Goal: Download file/media

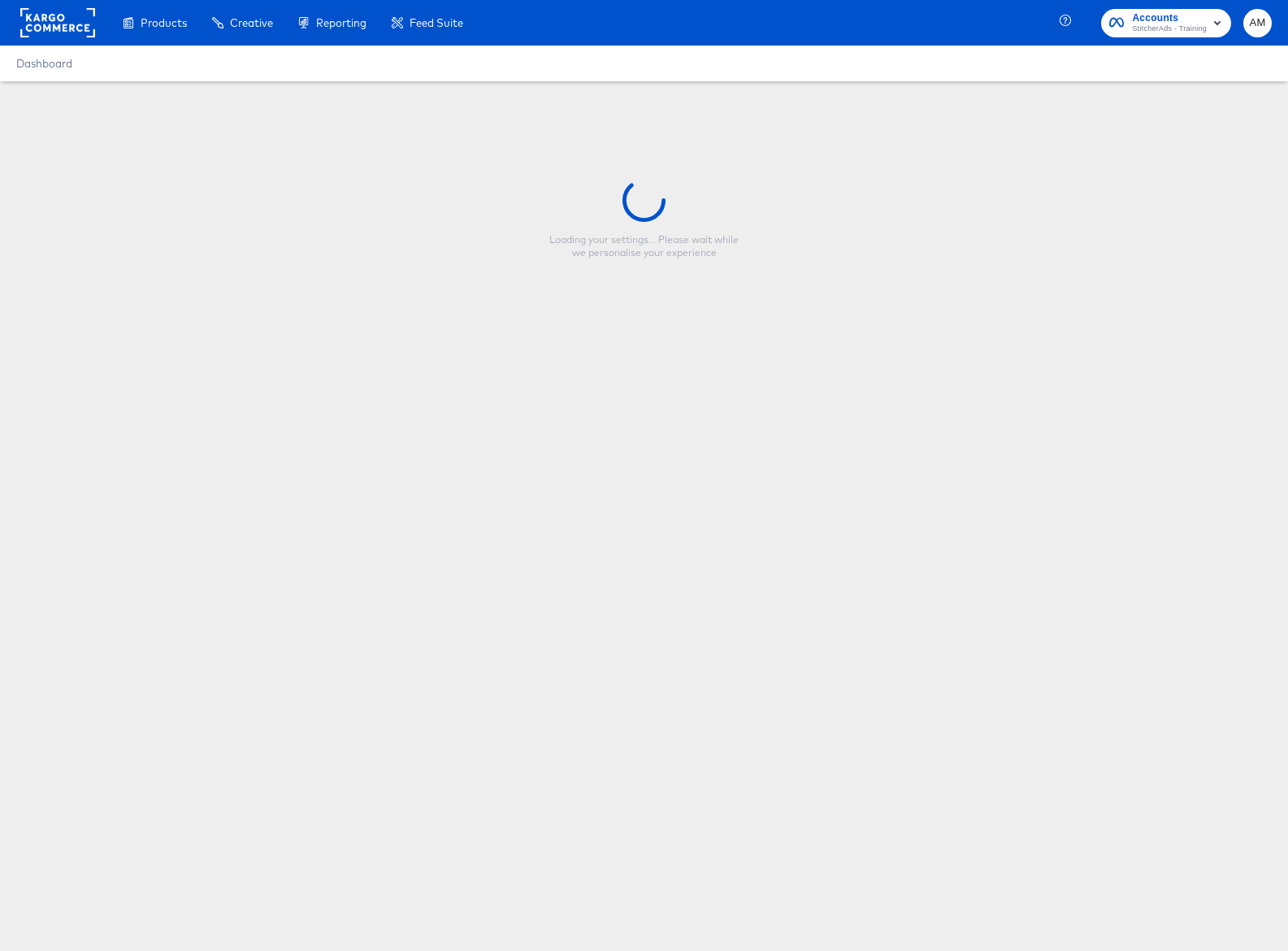
type input "[PERSON_NAME] simple test"
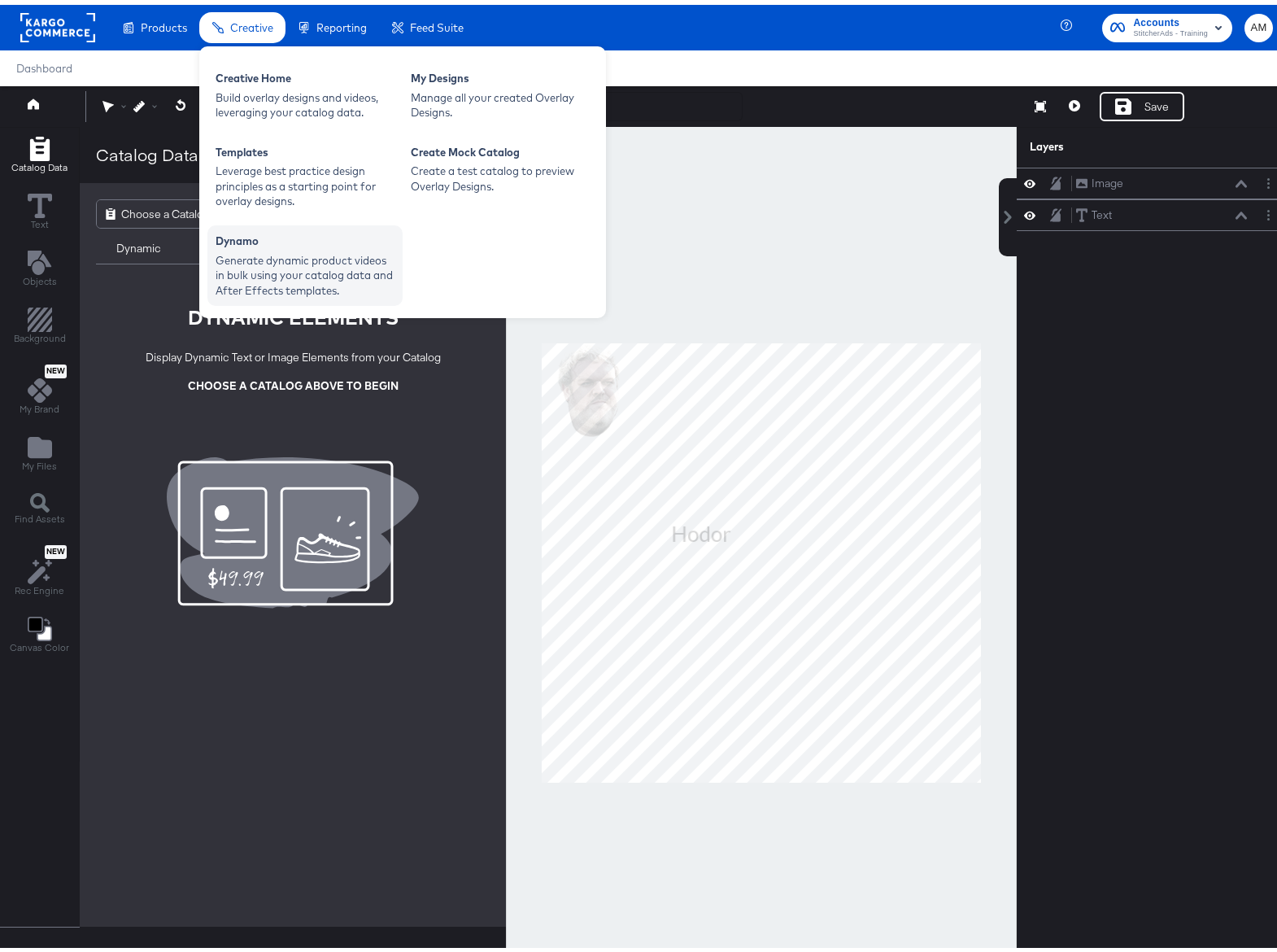
click at [305, 248] on div "Generate dynamic product videos in bulk using your catalog data and After Effec…" at bounding box center [304, 270] width 179 height 46
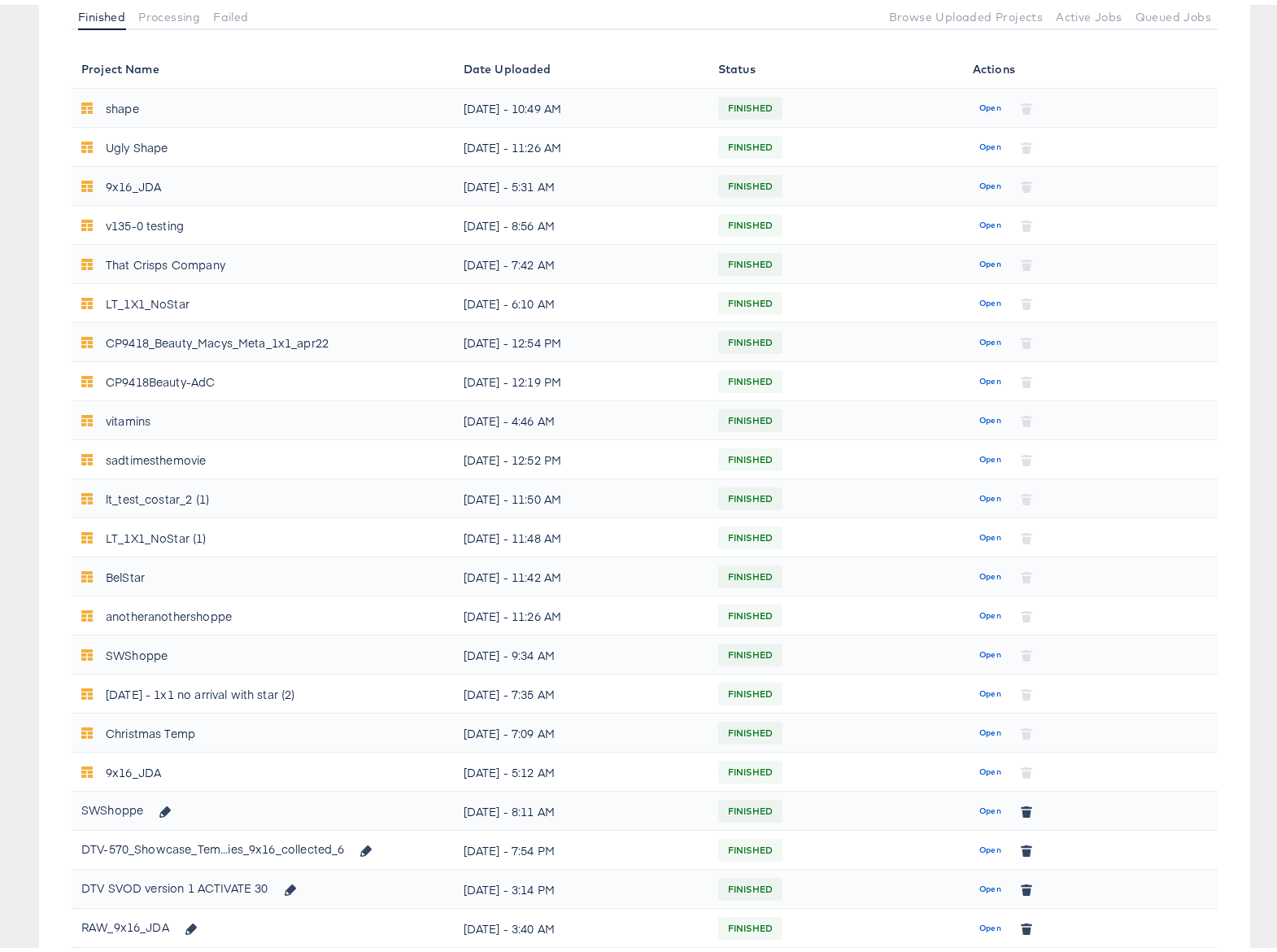
scroll to position [469, 0]
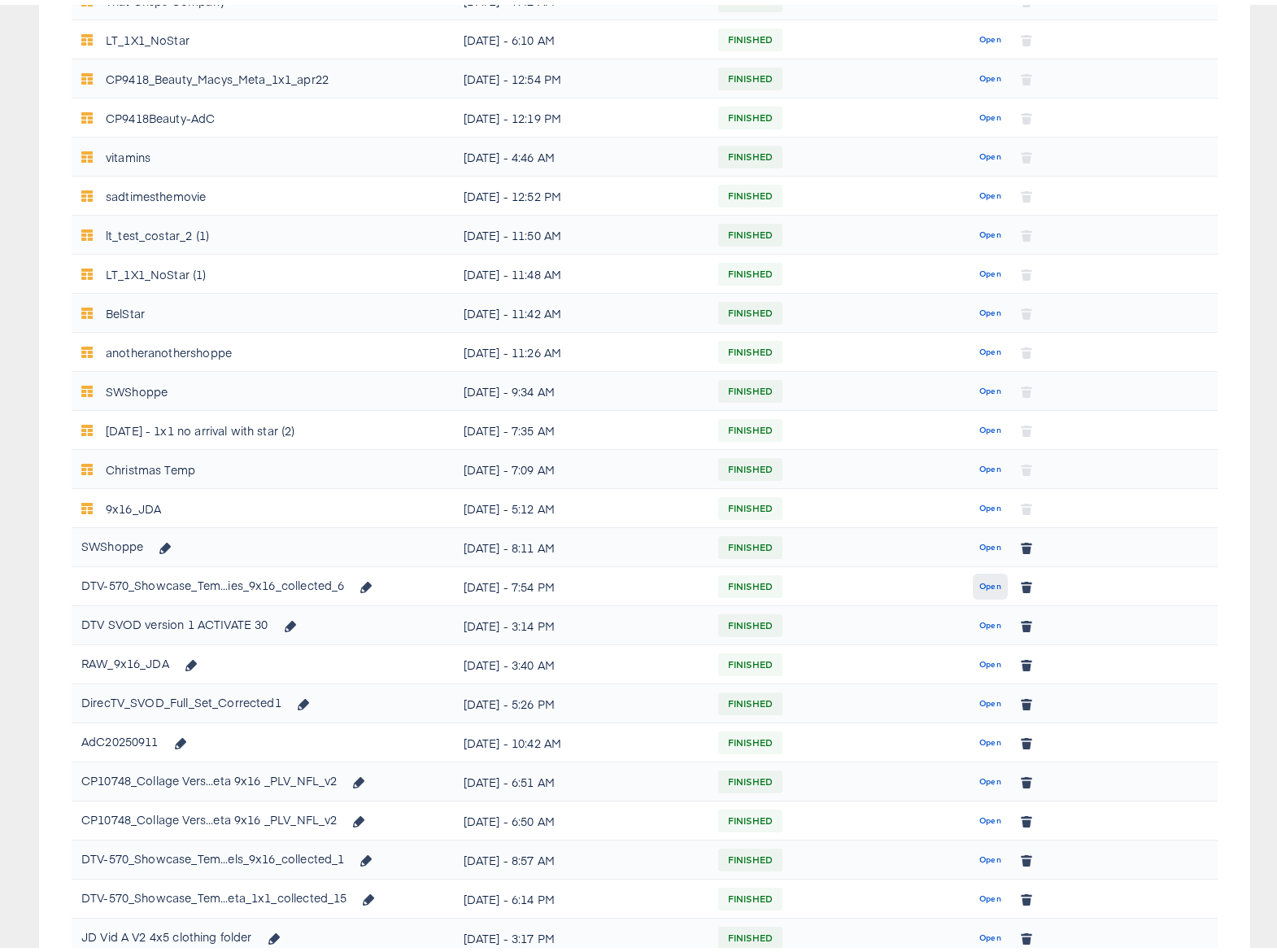
click at [979, 583] on span "Open" at bounding box center [990, 582] width 22 height 15
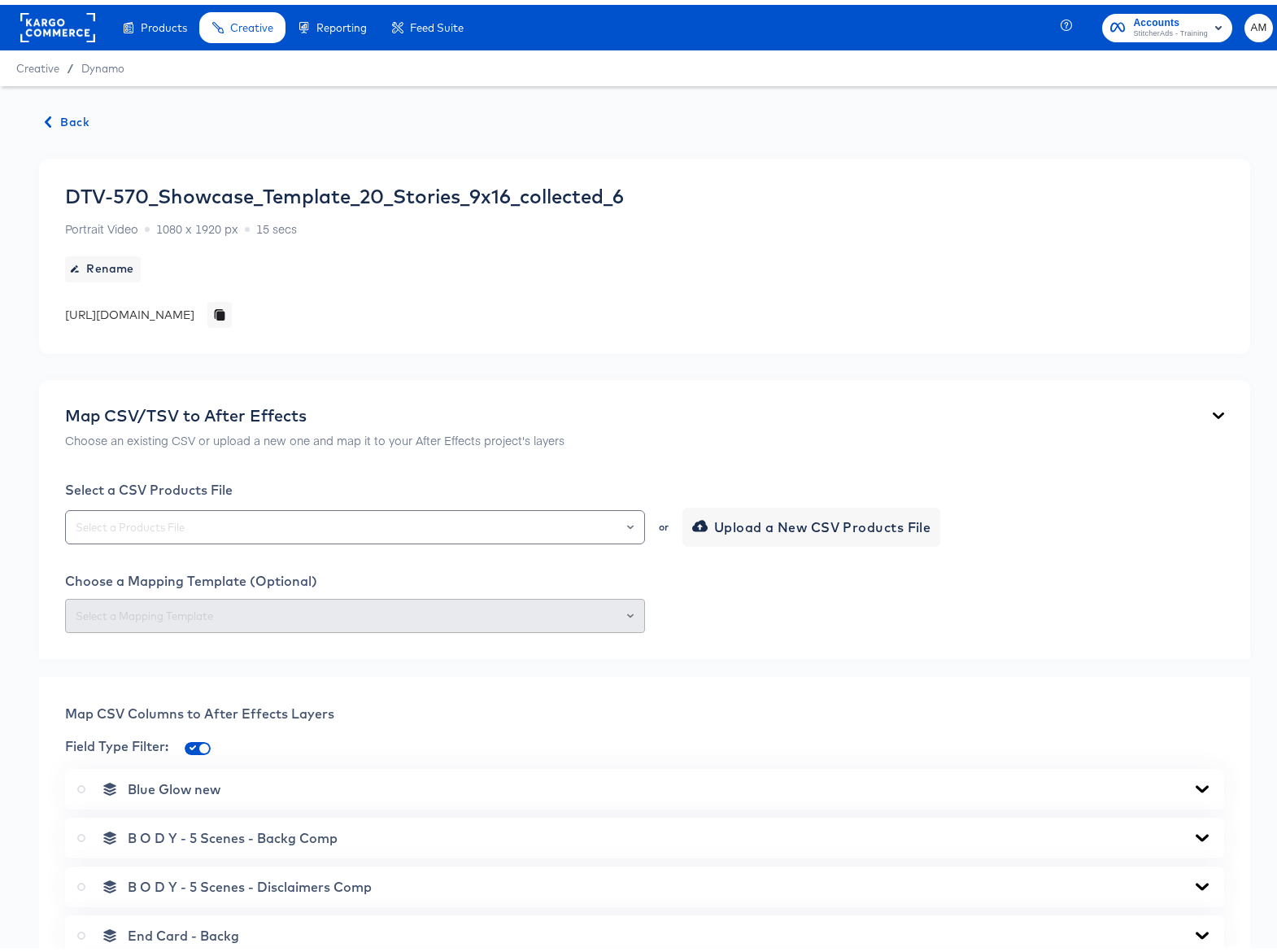
scroll to position [870, 0]
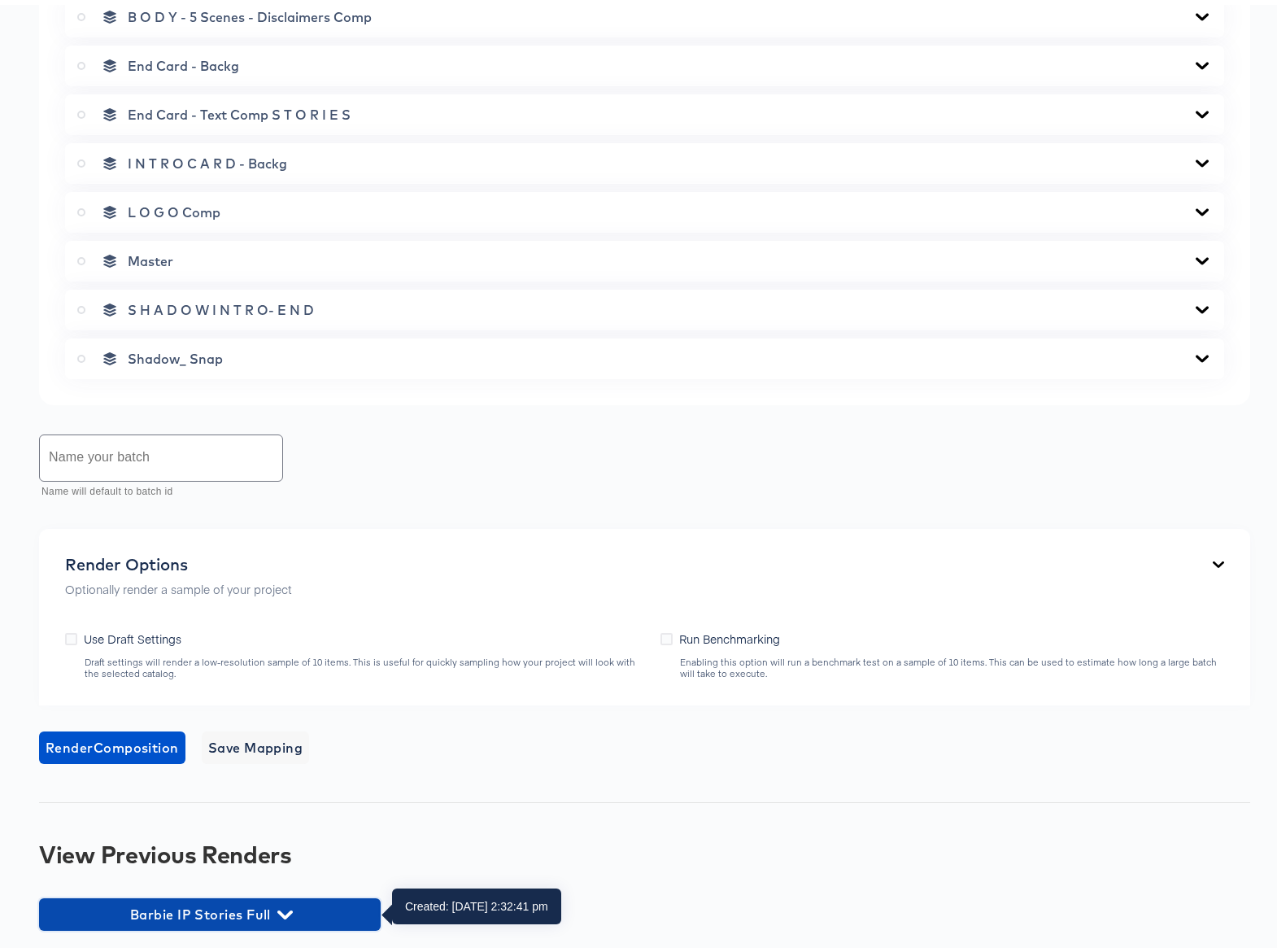
click at [280, 905] on icon "button" at bounding box center [285, 910] width 16 height 9
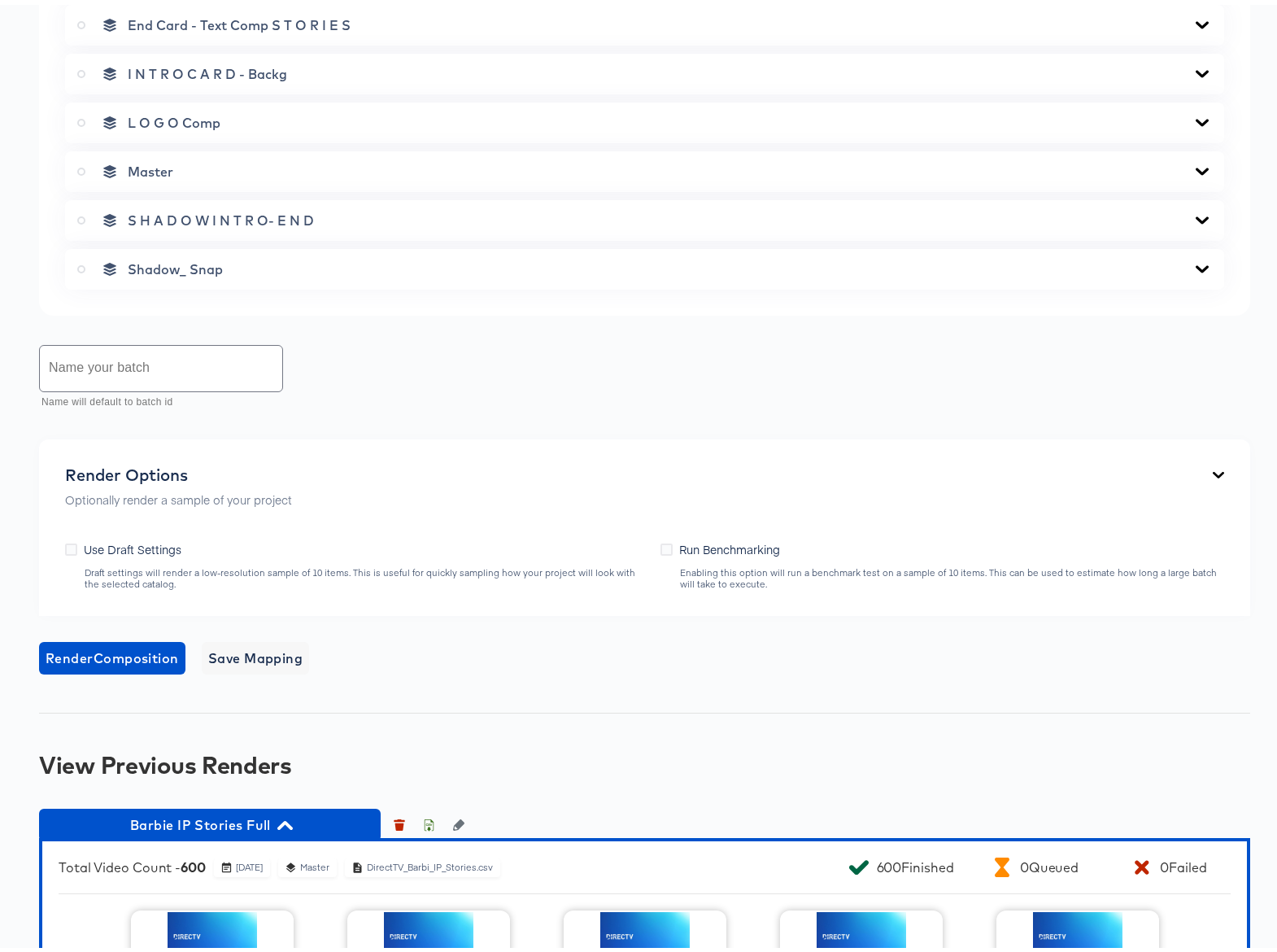
scroll to position [960, 0]
click at [427, 819] on icon "button" at bounding box center [429, 819] width 12 height 12
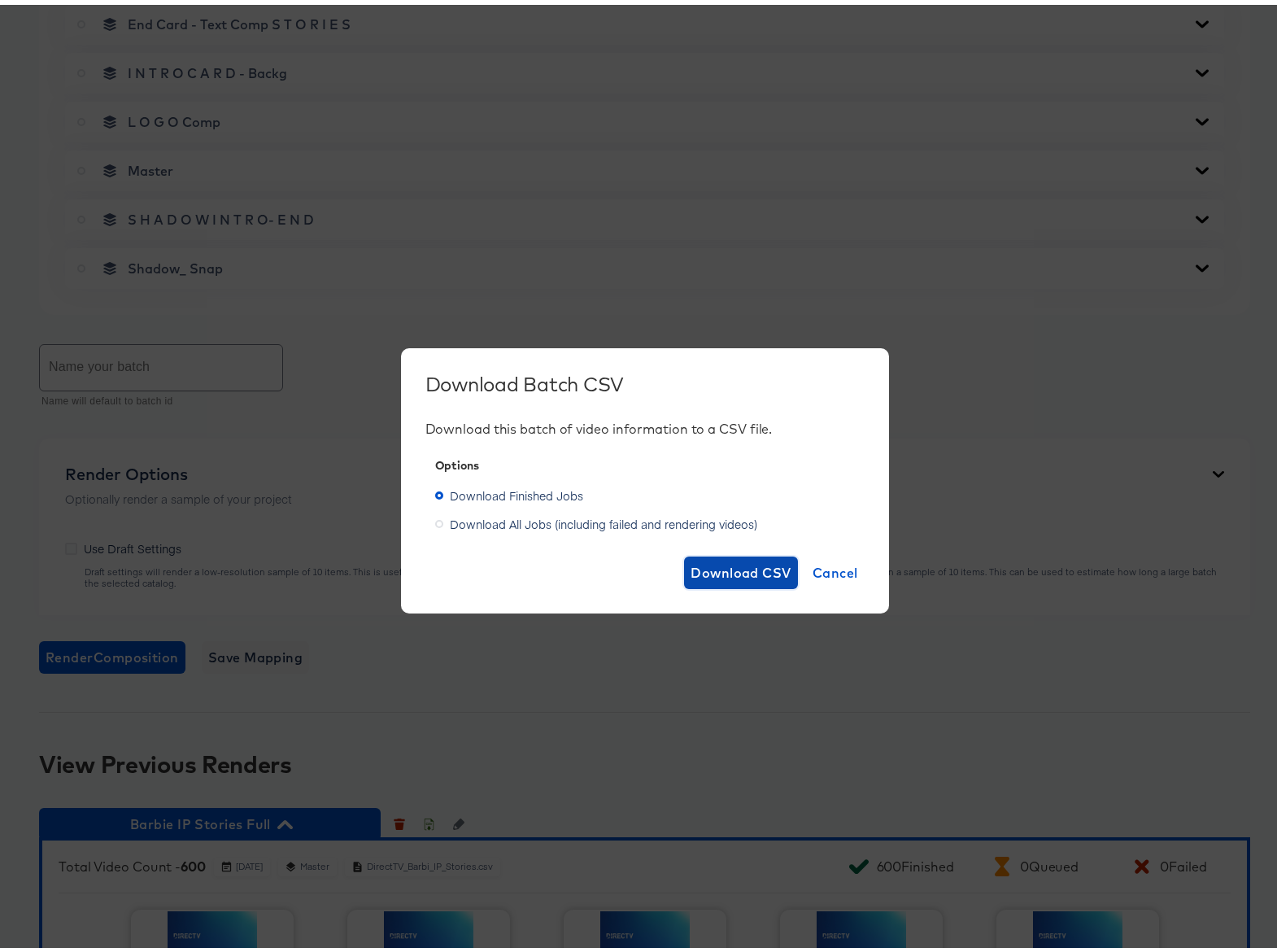
click at [744, 566] on span "Download CSV" at bounding box center [741, 567] width 101 height 22
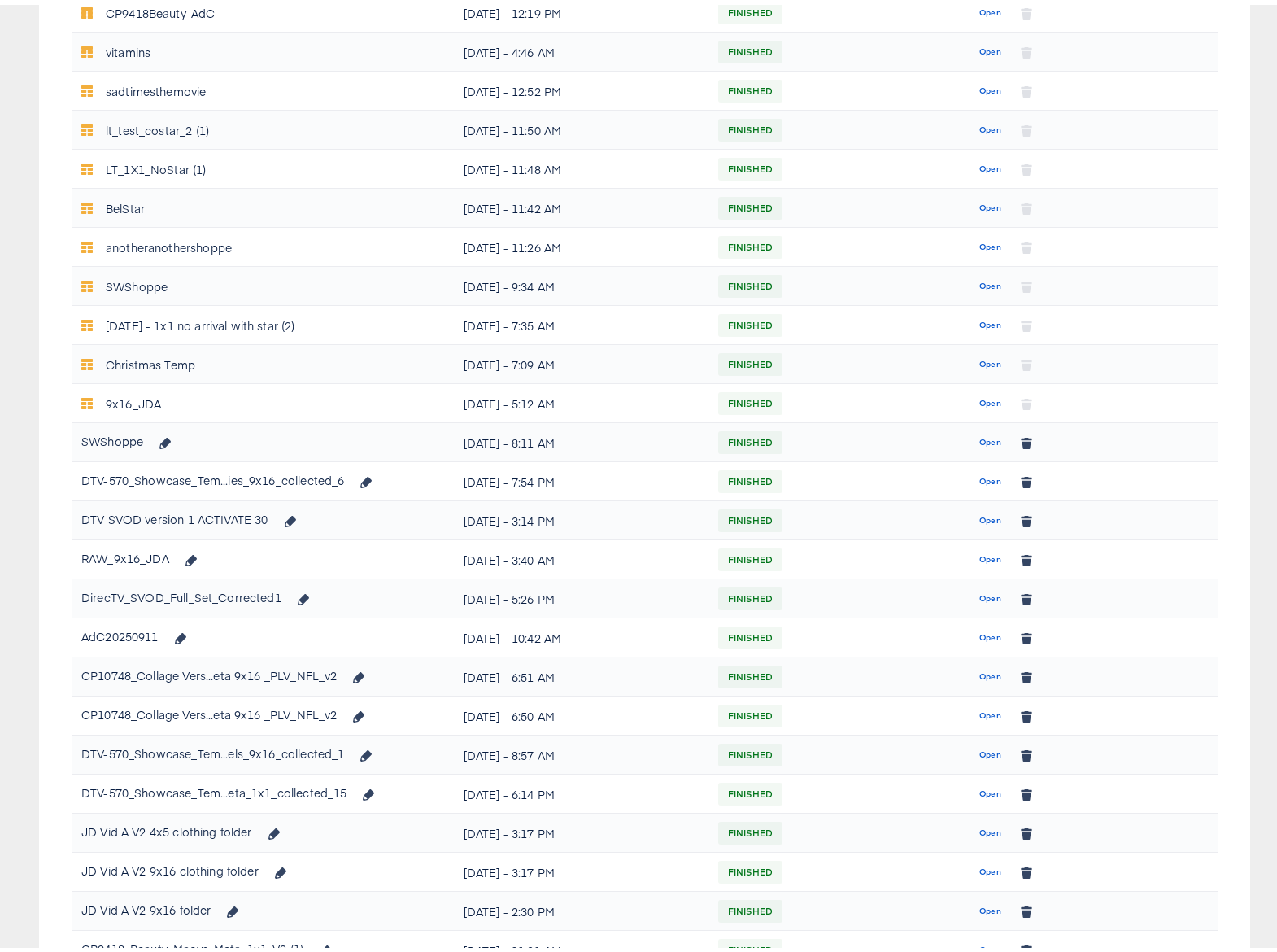
scroll to position [575, 0]
click at [979, 747] on span "Open" at bounding box center [990, 749] width 22 height 15
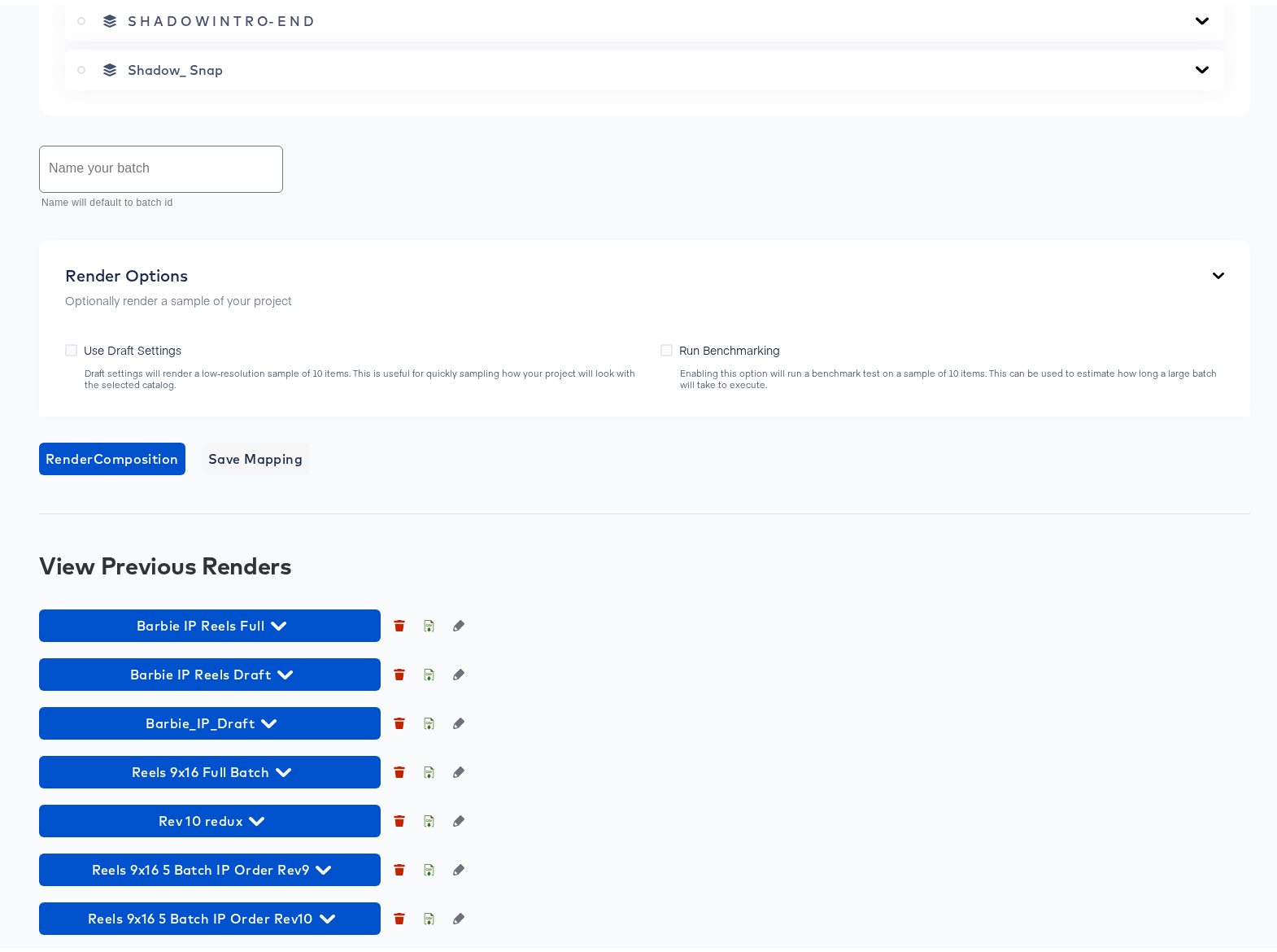
scroll to position [1162, 0]
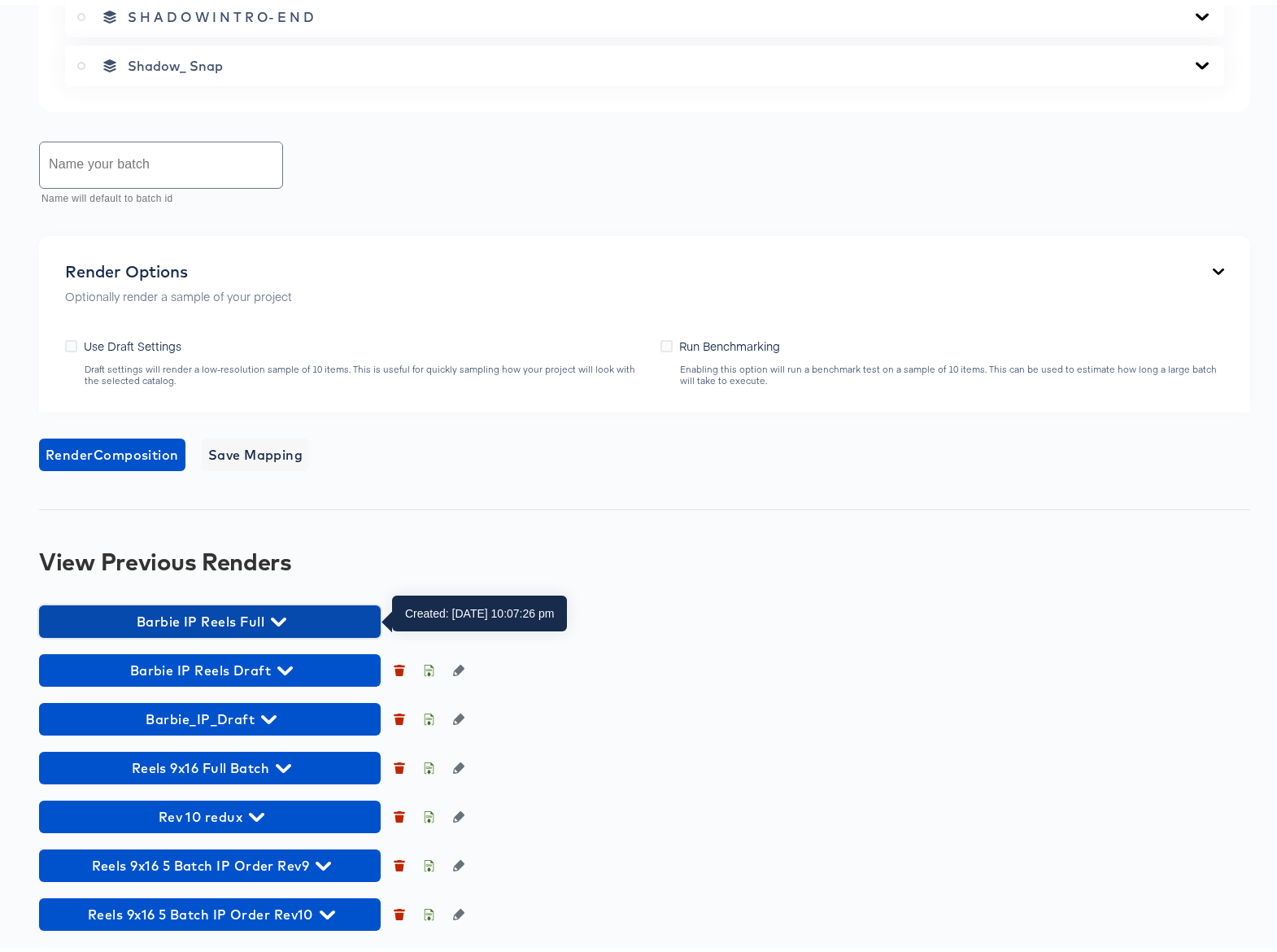
click at [279, 615] on icon "button" at bounding box center [279, 617] width 16 height 16
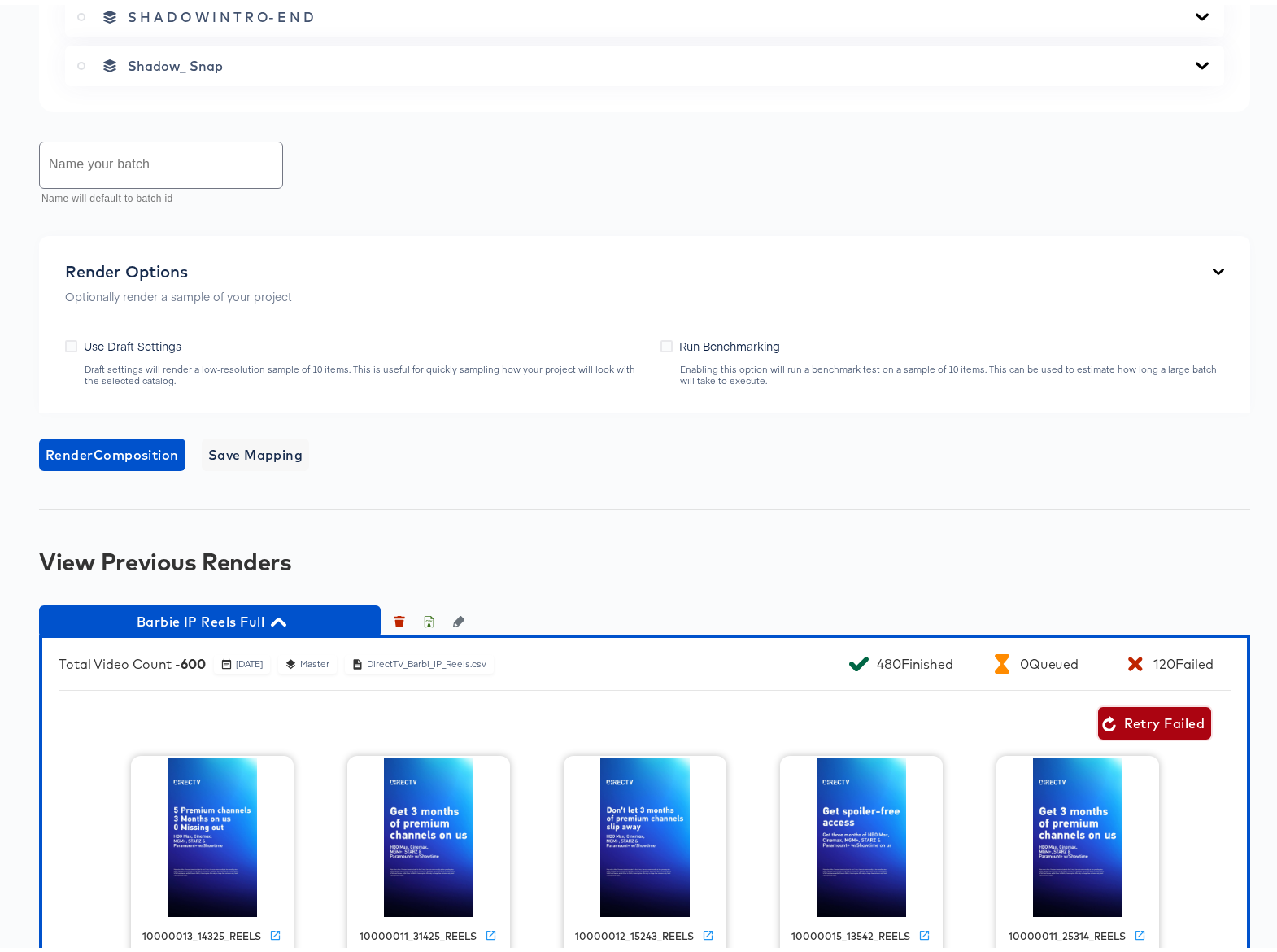
click at [1119, 709] on span "Retry Failed" at bounding box center [1155, 718] width 100 height 22
click at [430, 617] on icon "button" at bounding box center [429, 617] width 12 height 12
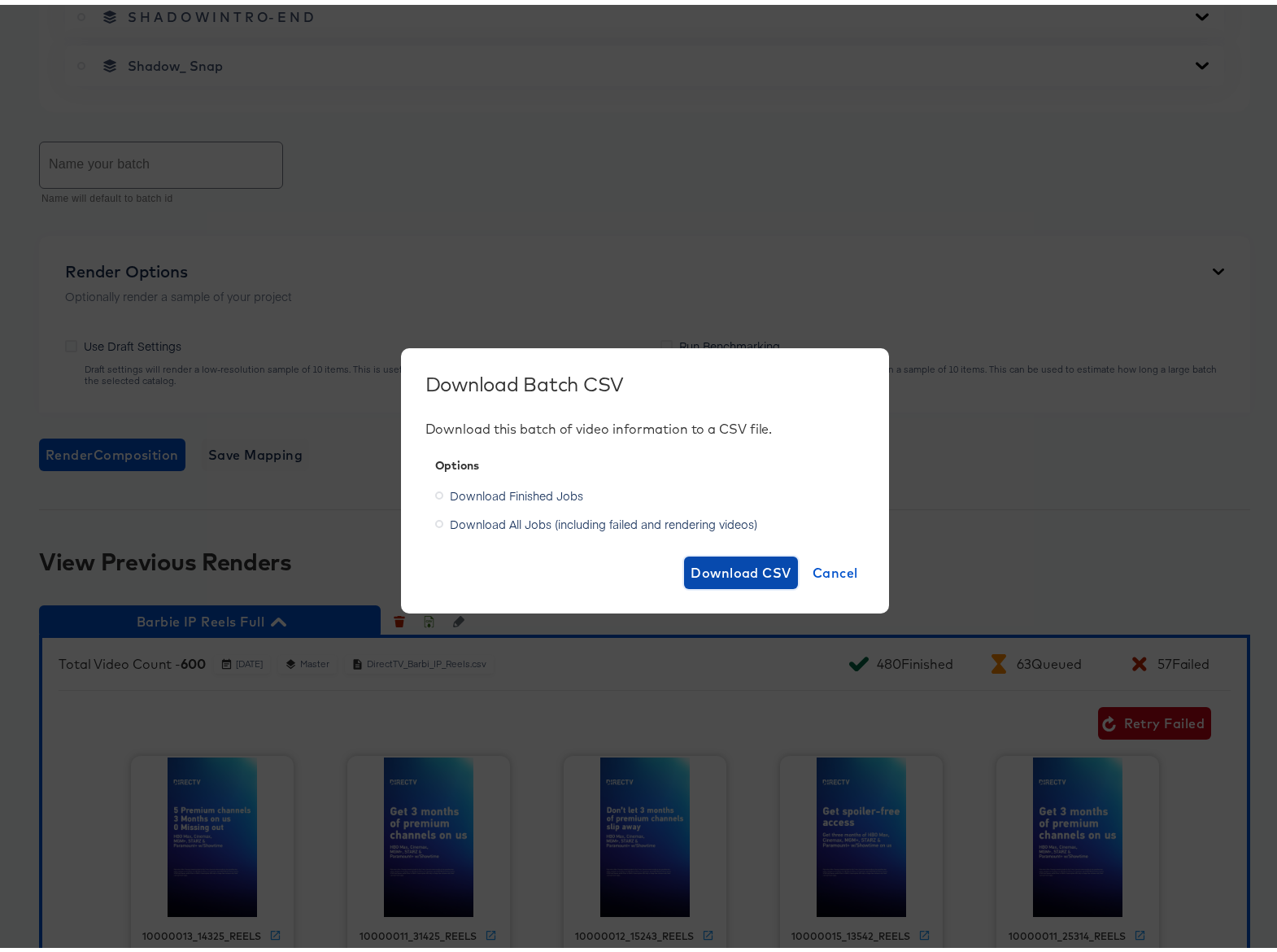
click at [719, 575] on span "Download CSV" at bounding box center [741, 567] width 101 height 22
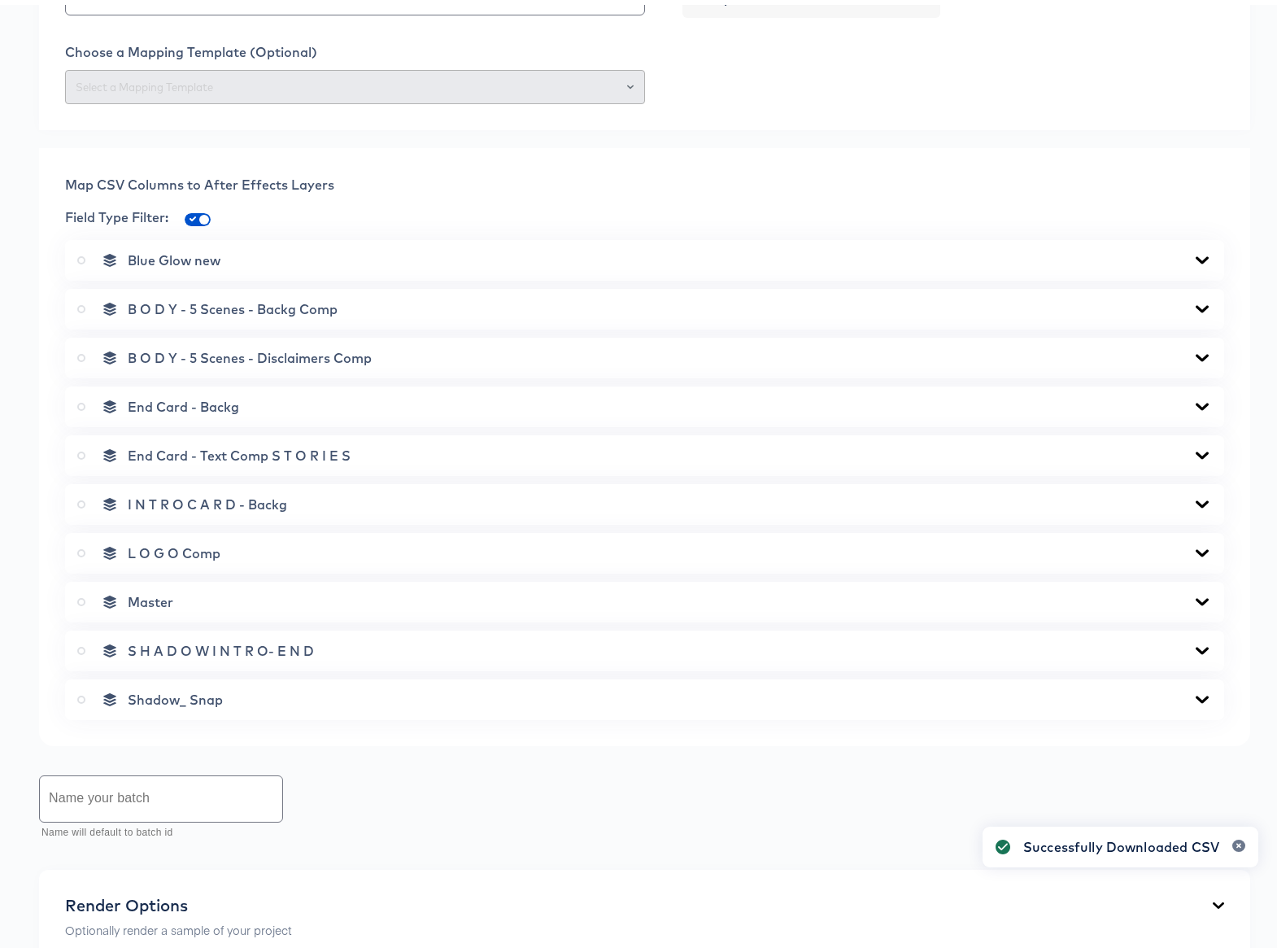
scroll to position [0, 0]
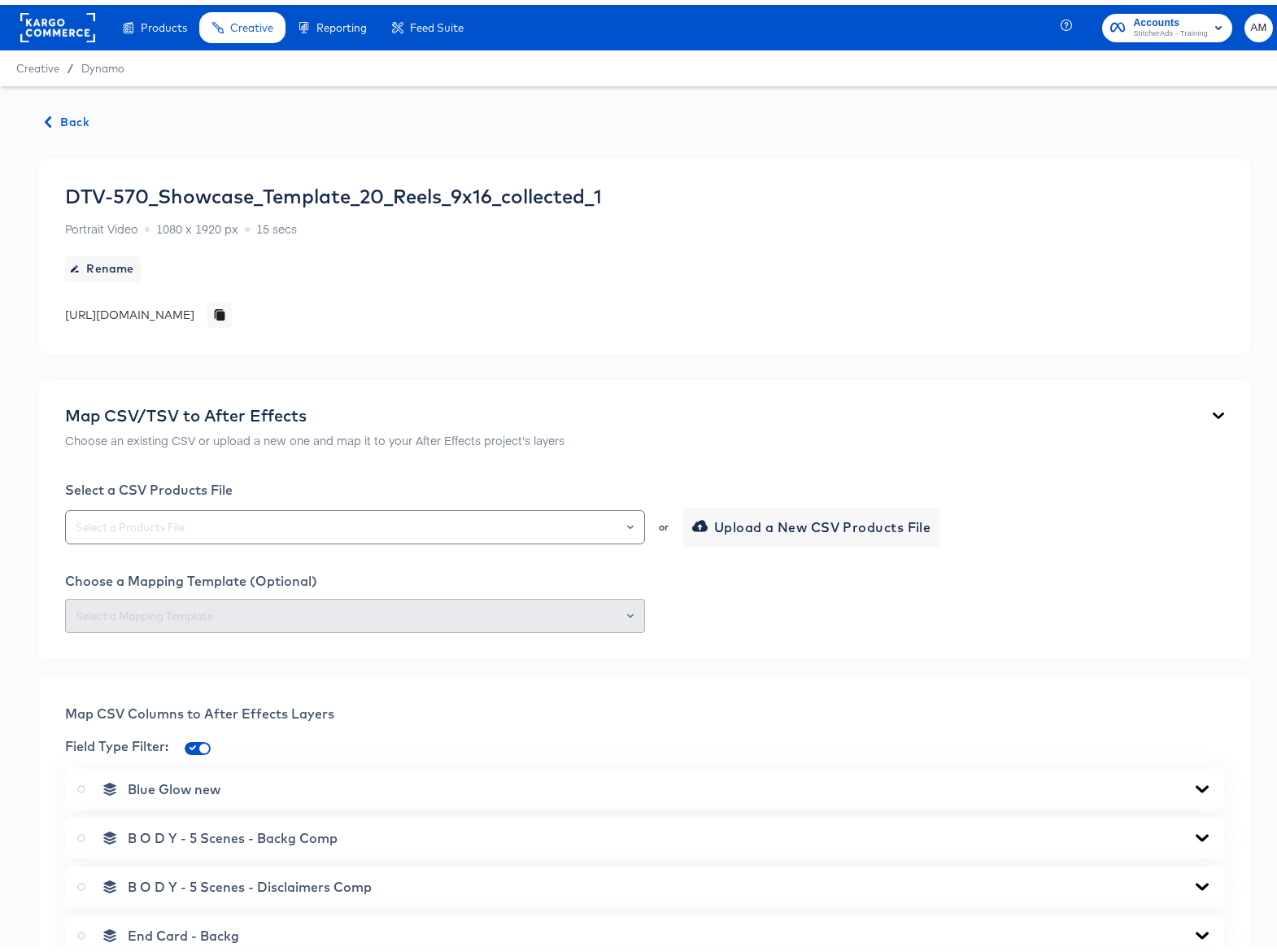
click at [60, 112] on span "Back" at bounding box center [67, 117] width 44 height 20
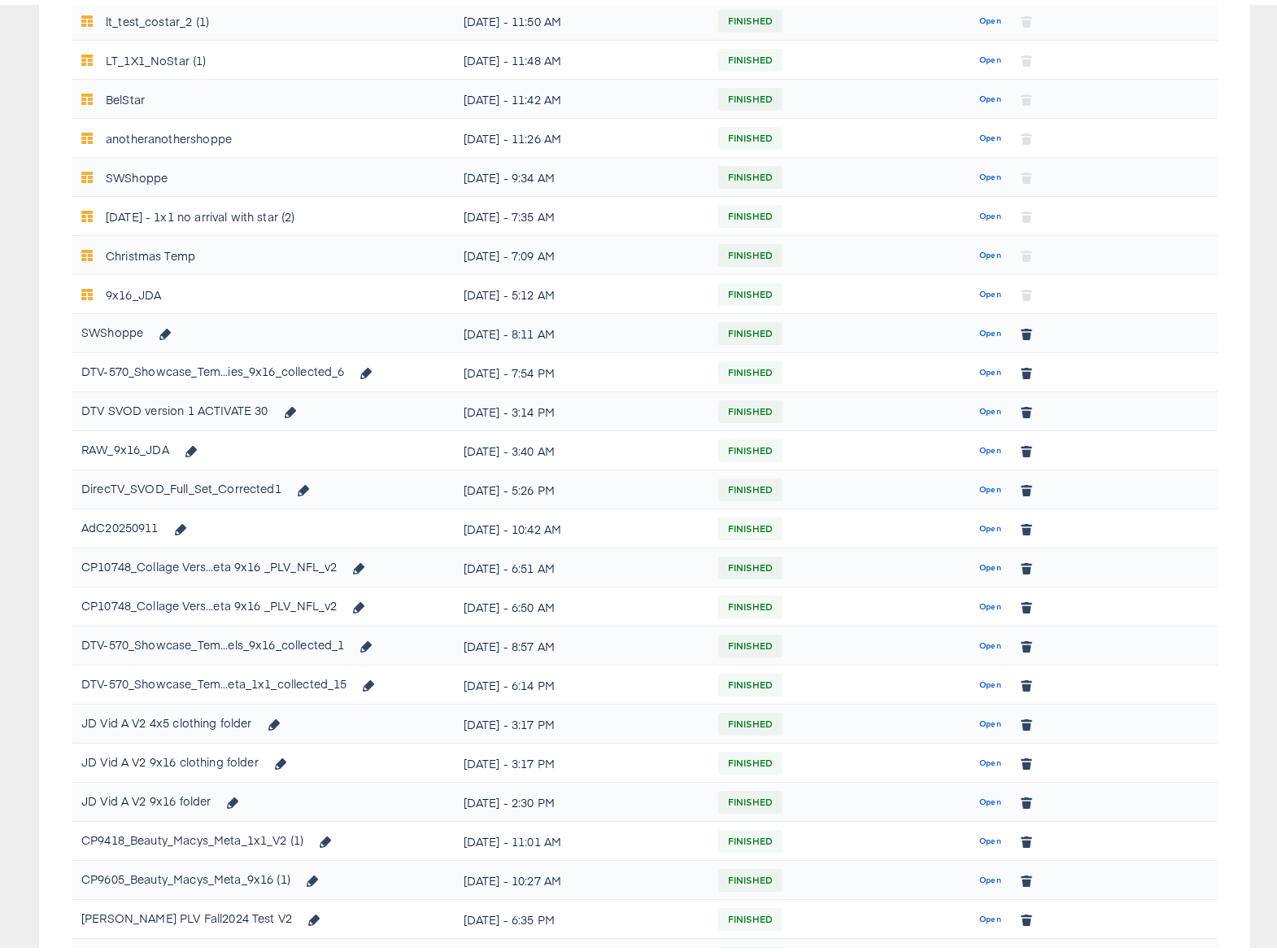
scroll to position [690, 0]
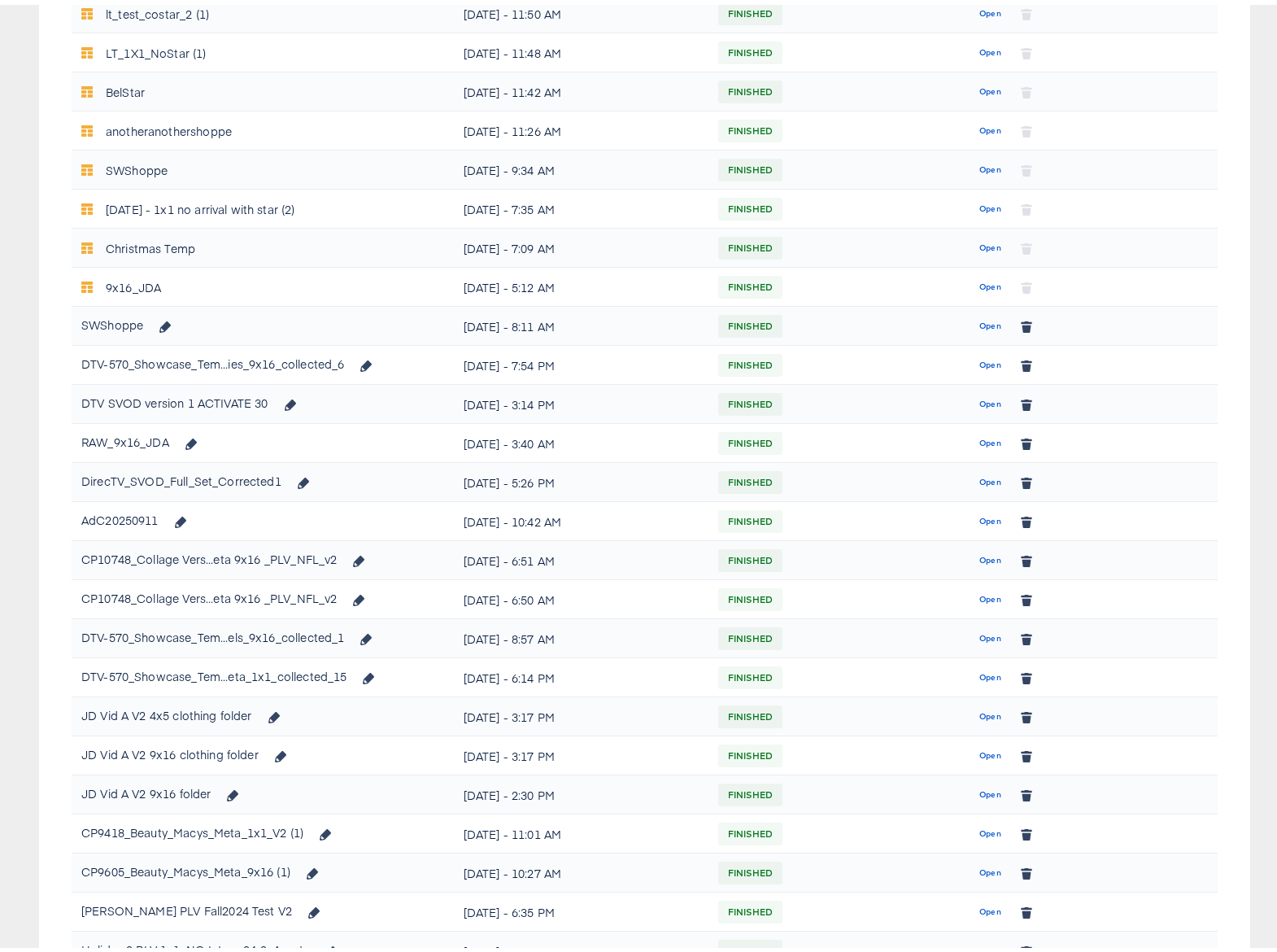
click at [979, 674] on span "Open" at bounding box center [990, 673] width 22 height 15
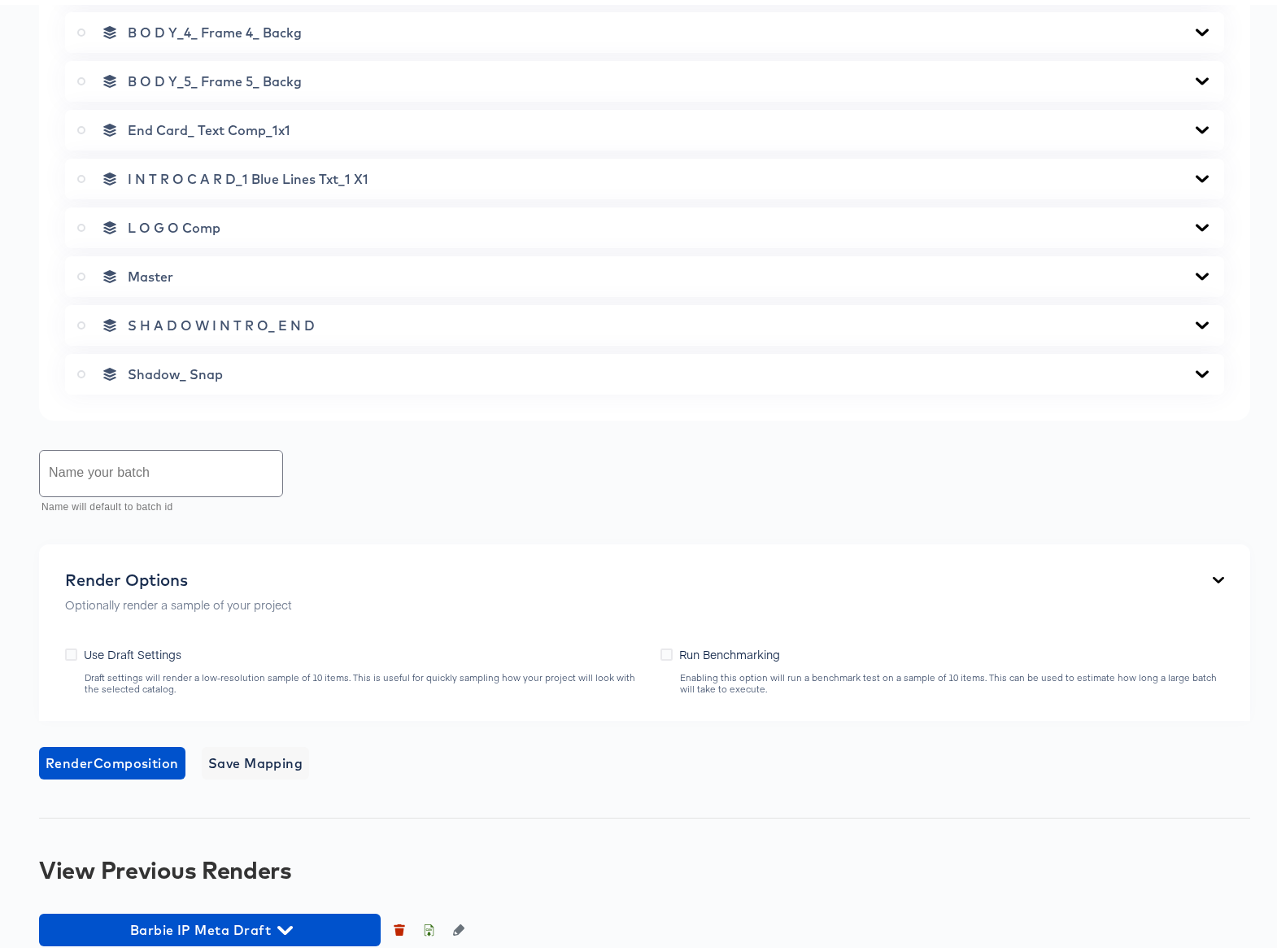
scroll to position [1184, 0]
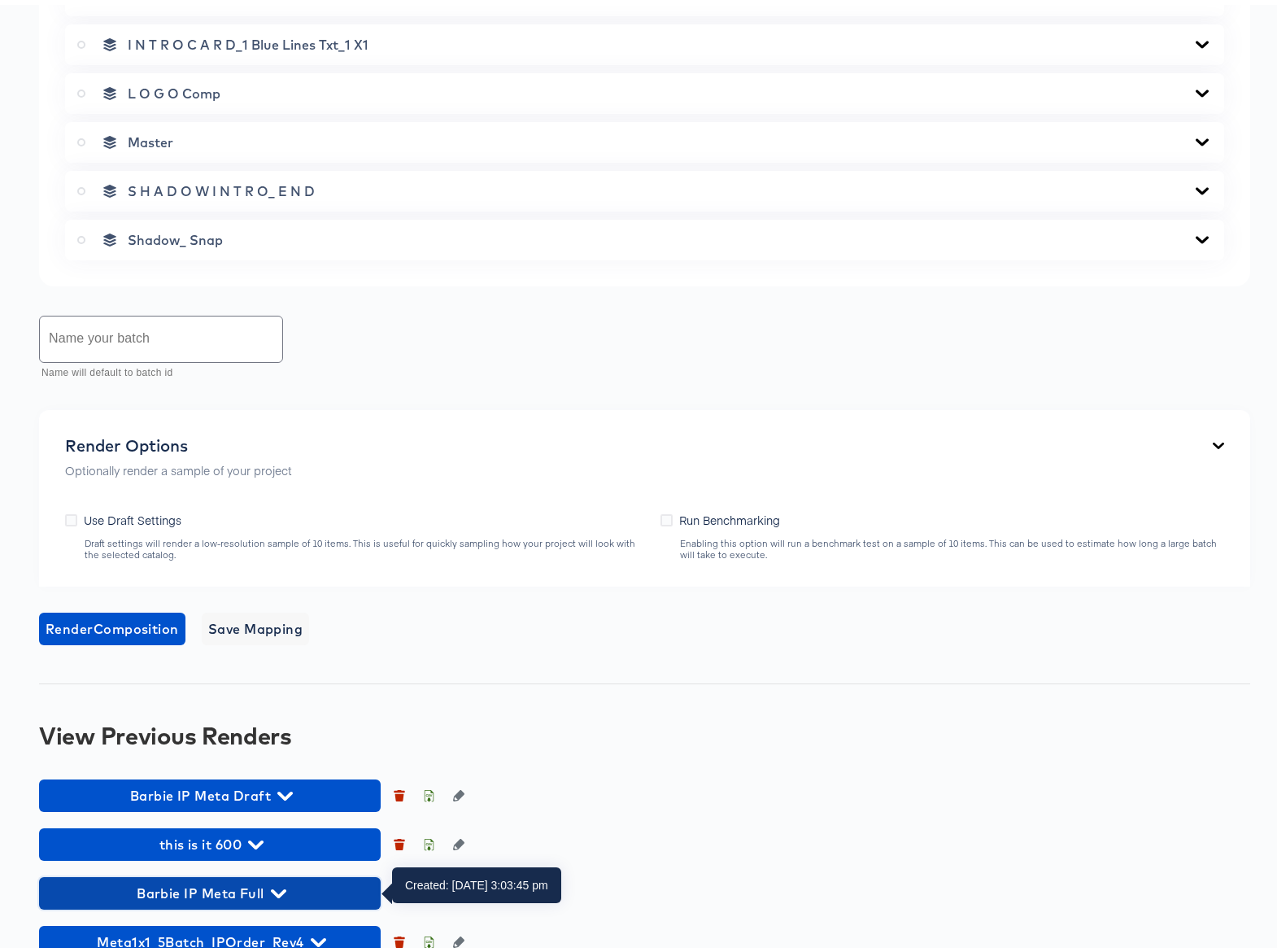
click at [280, 885] on icon "button" at bounding box center [279, 889] width 16 height 16
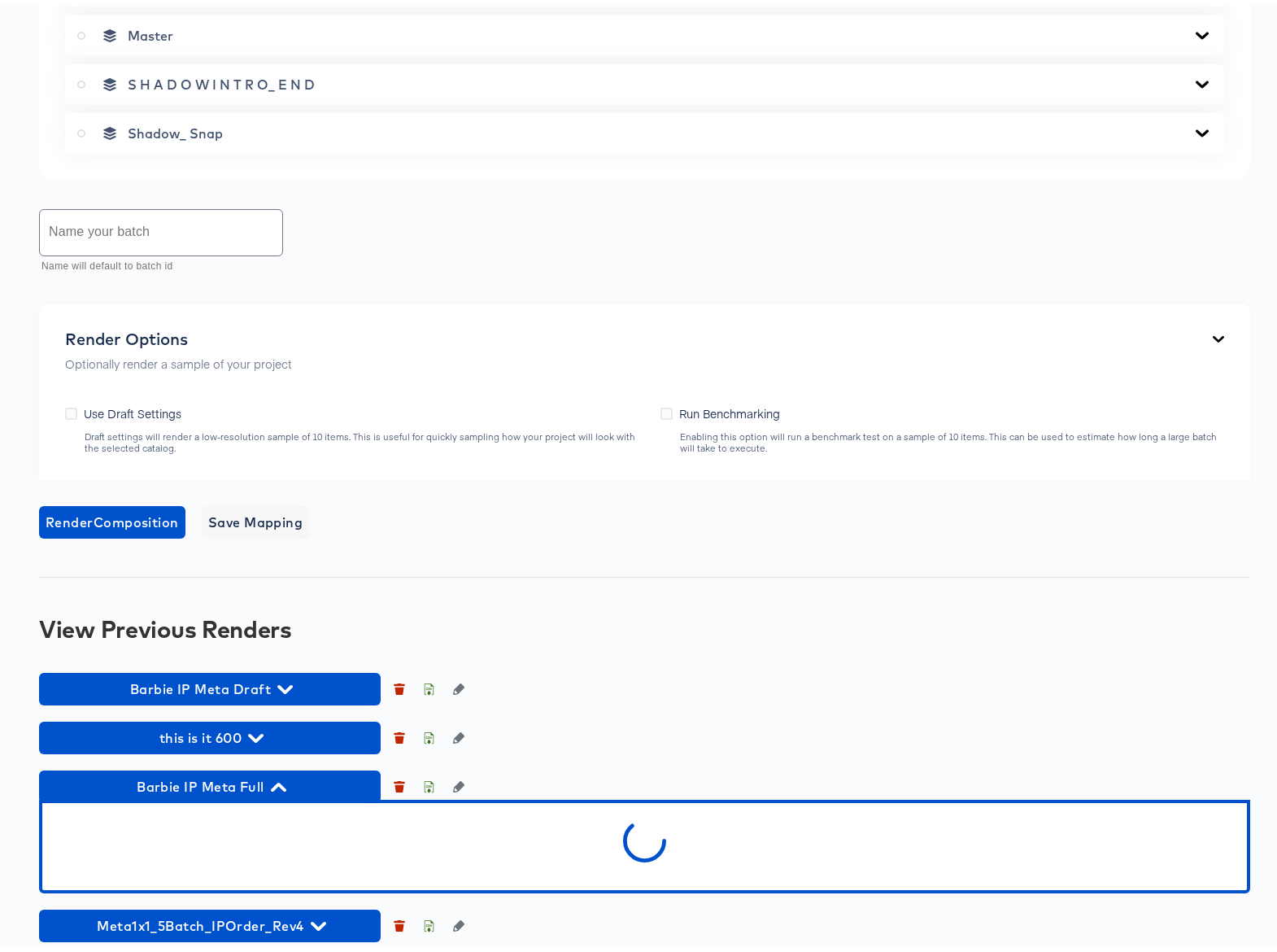
scroll to position [1302, 0]
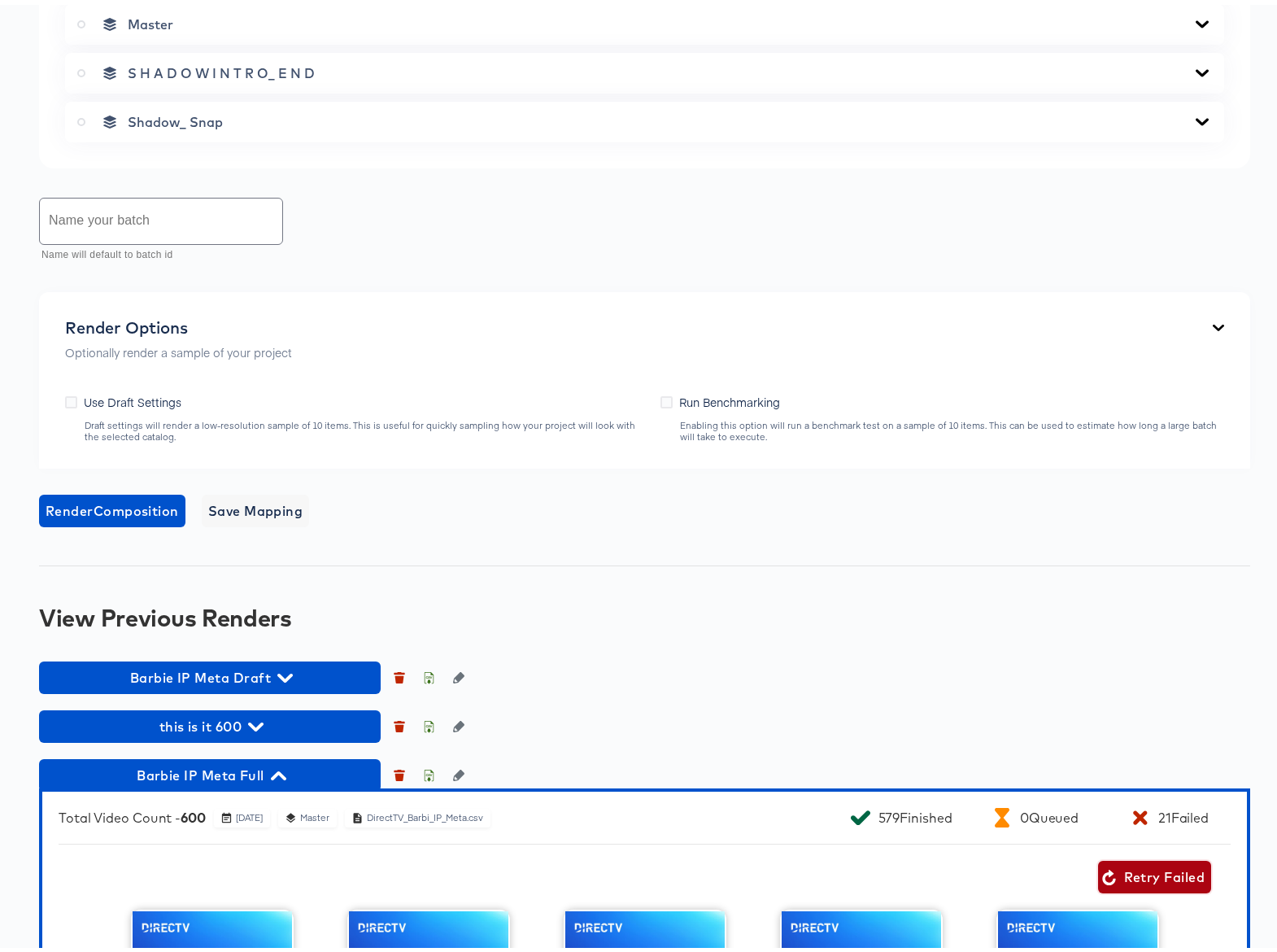
click at [1124, 872] on span "Retry Failed" at bounding box center [1155, 871] width 100 height 22
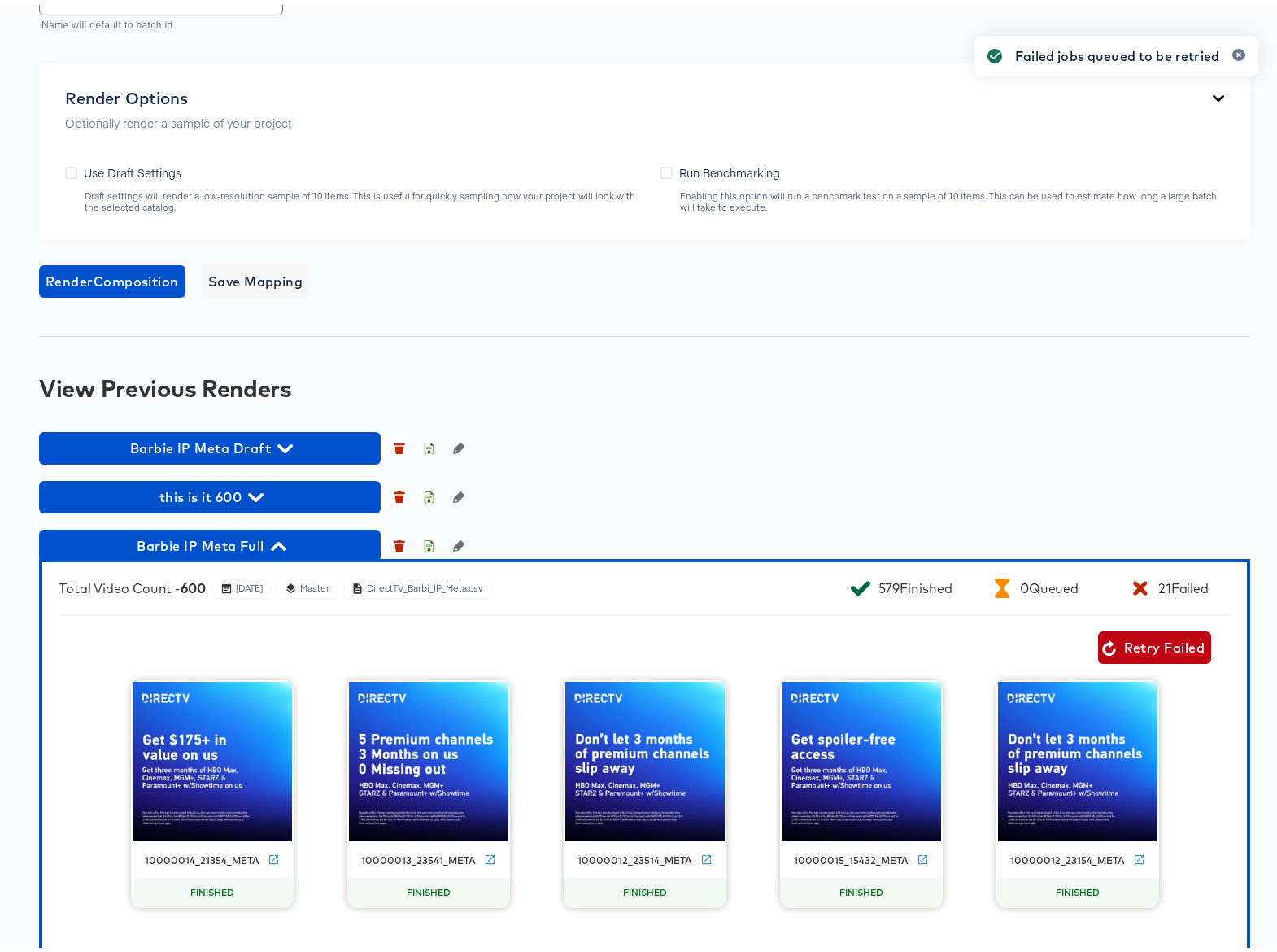
scroll to position [1611, 0]
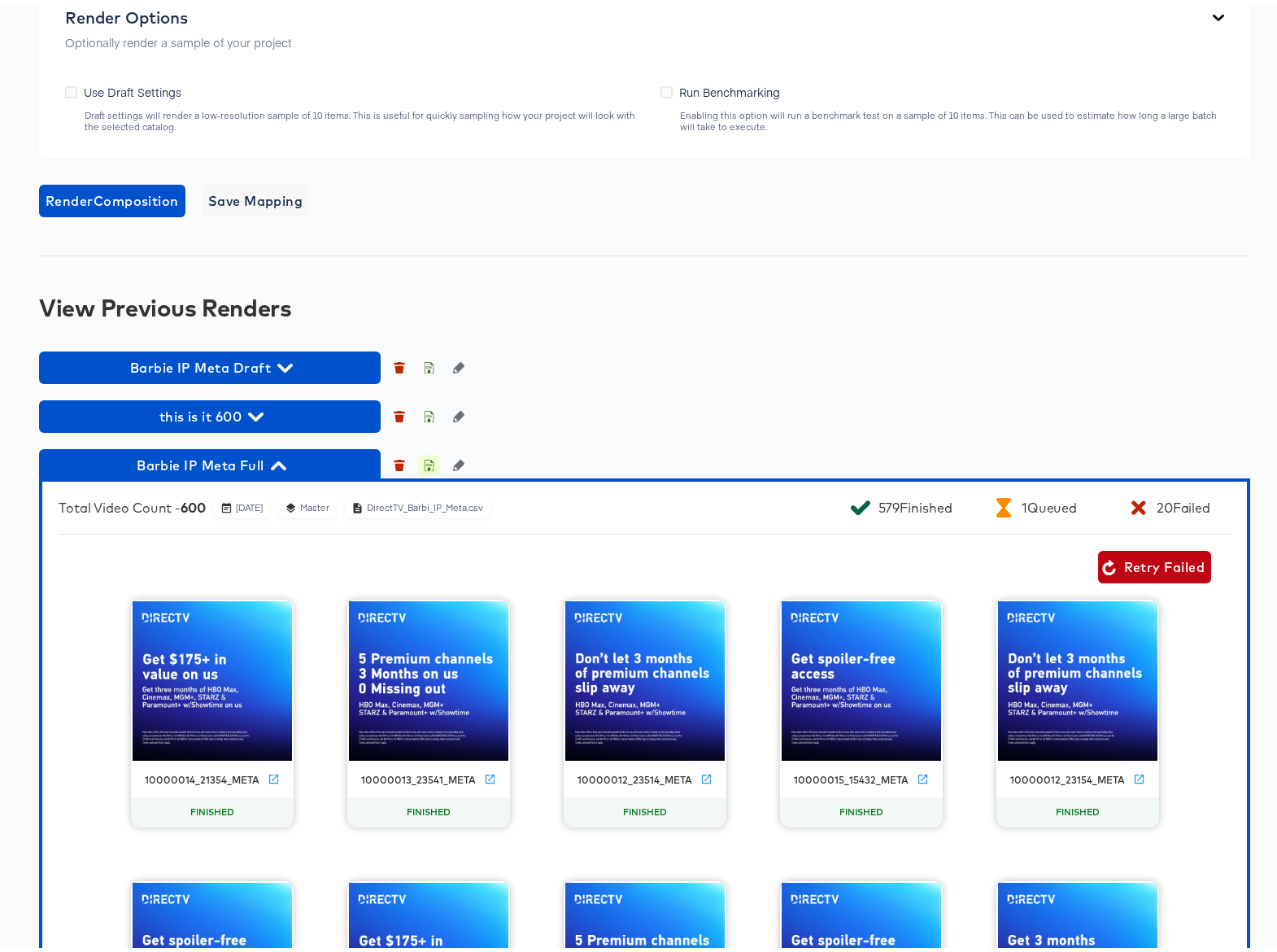
click at [426, 461] on icon "button" at bounding box center [429, 461] width 12 height 12
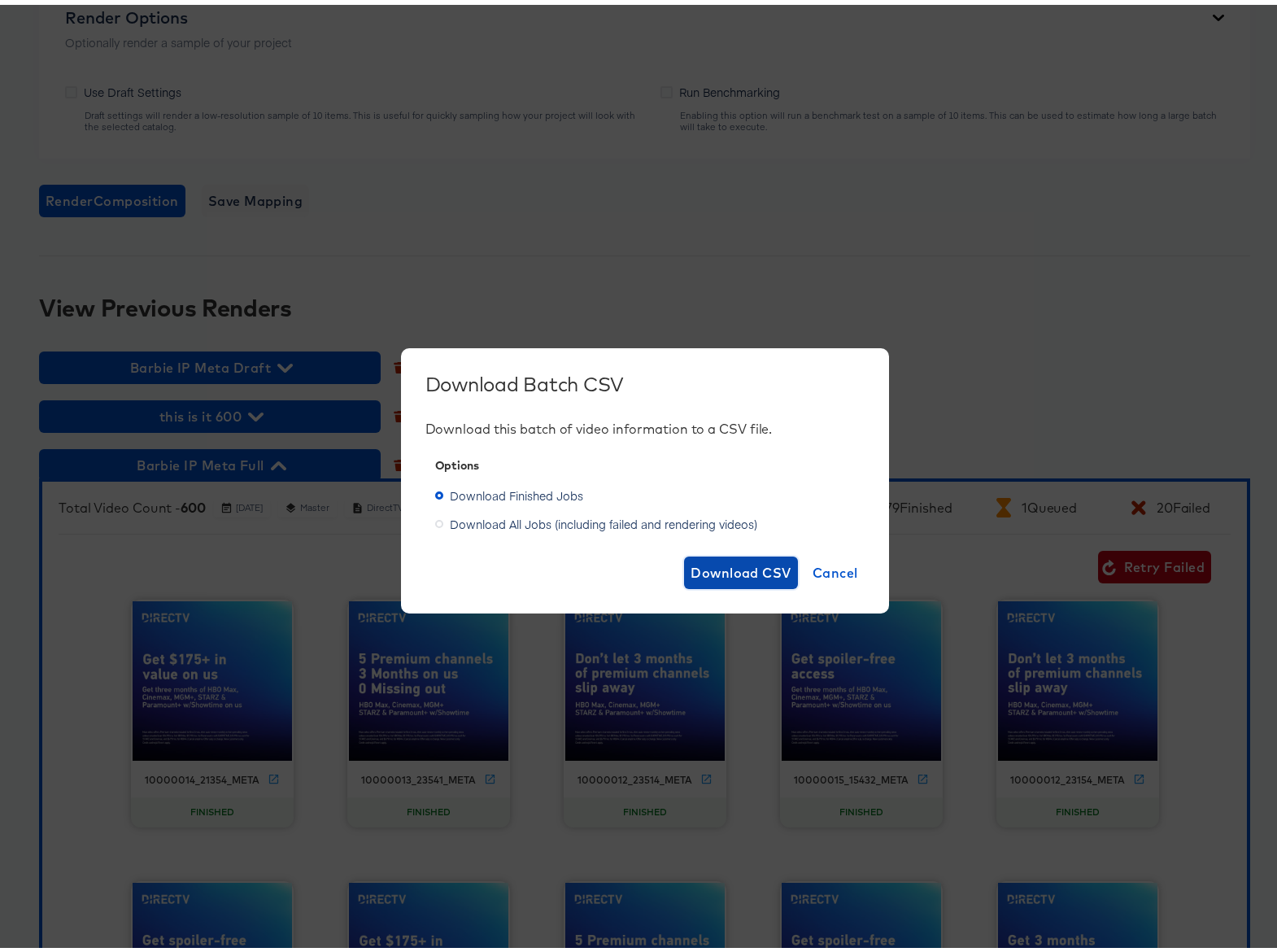
click at [727, 561] on span "Download CSV" at bounding box center [741, 567] width 101 height 22
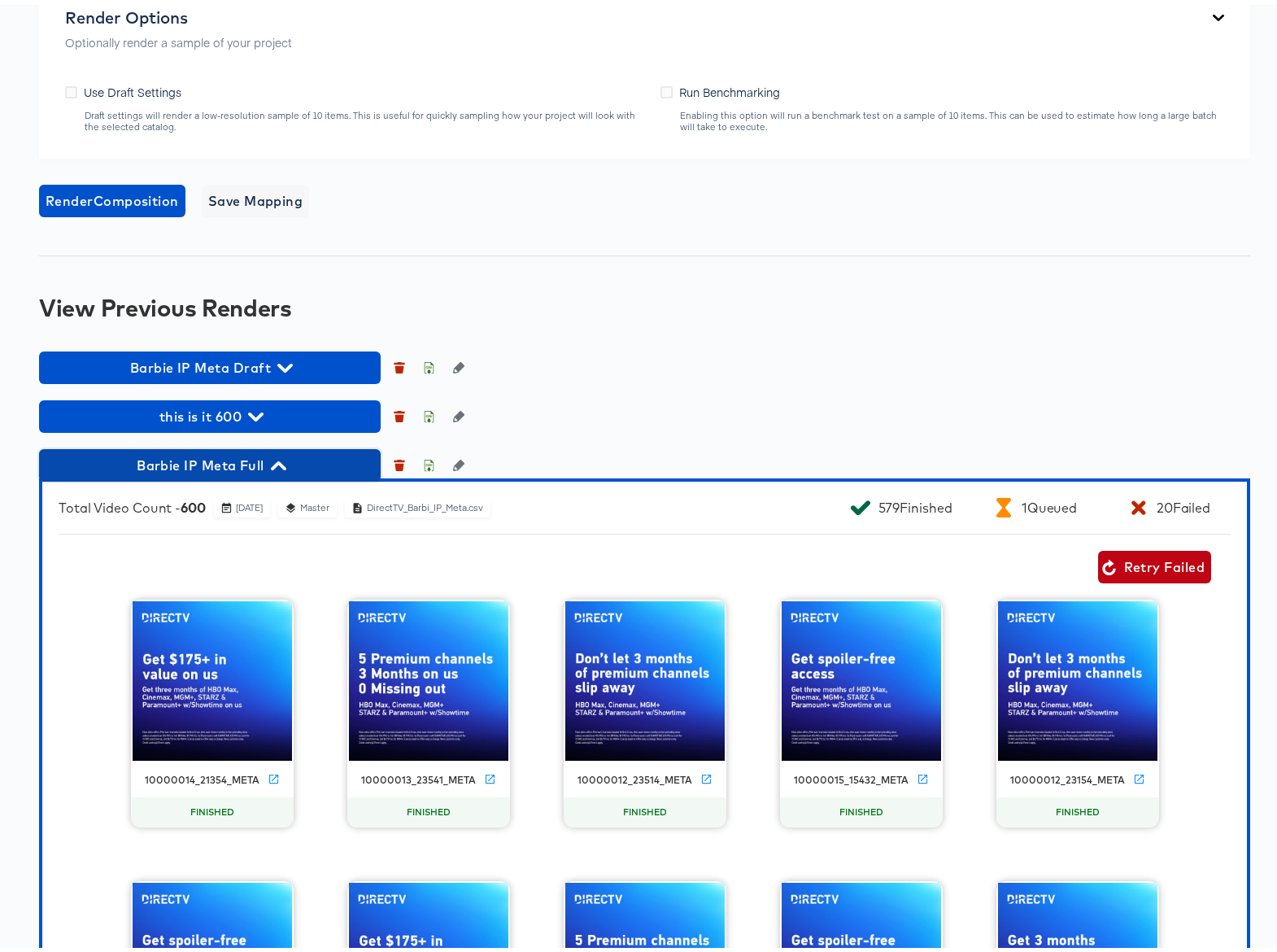
click at [279, 459] on icon "button" at bounding box center [279, 461] width 16 height 9
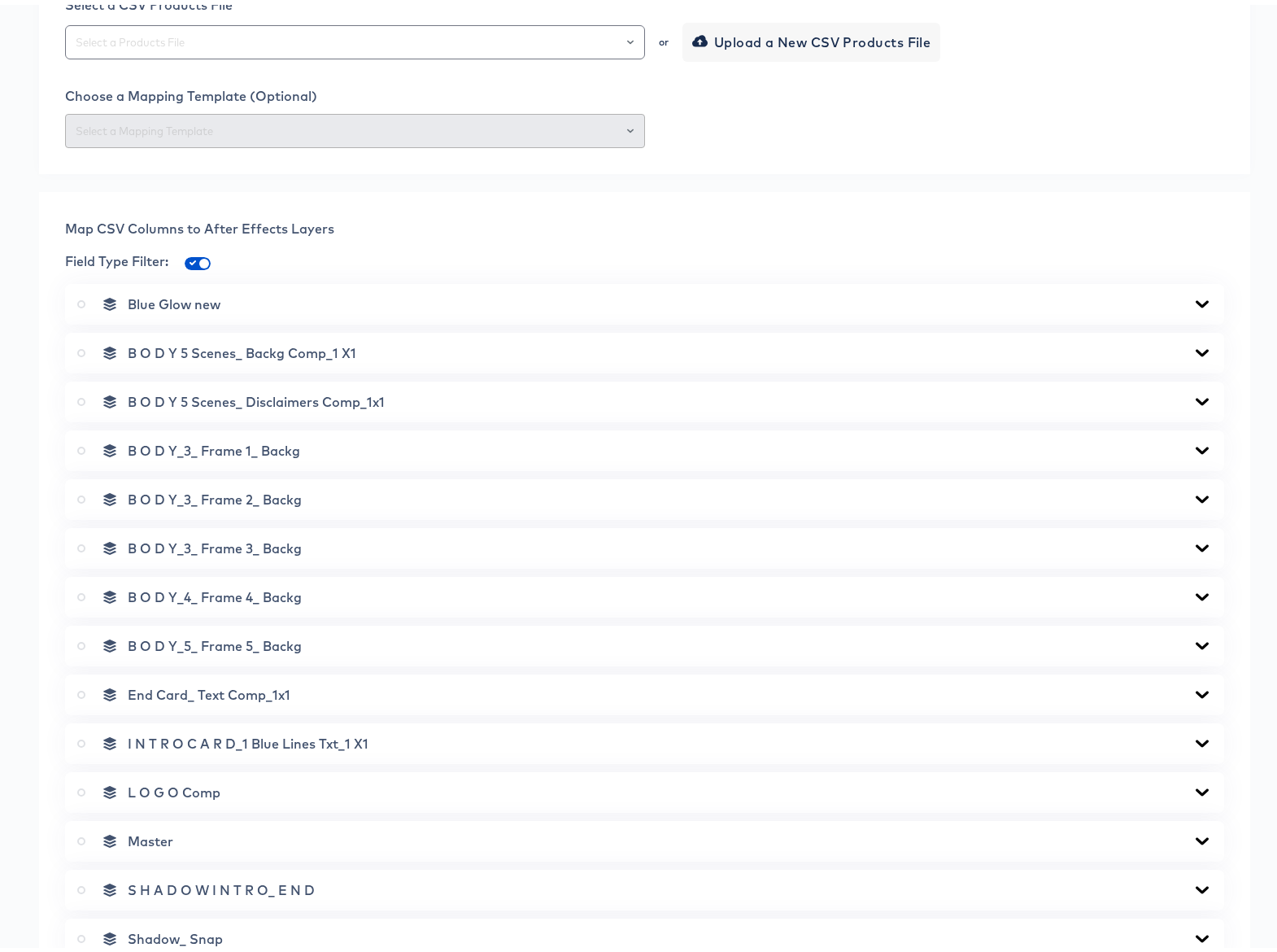
scroll to position [0, 0]
